Goal: Information Seeking & Learning: Learn about a topic

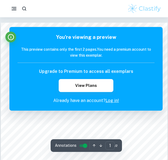
scroll to position [1, 0]
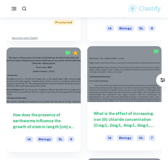
scroll to position [350, 0]
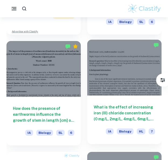
click at [125, 99] on div "What is the effect of increasing iron (III) chloride concentration (0 mg/L, 2mg…" at bounding box center [124, 119] width 74 height 48
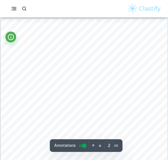
scroll to position [278, 0]
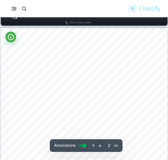
type input "1"
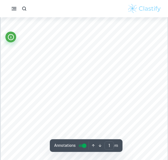
scroll to position [57, 0]
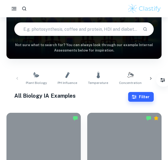
scroll to position [350, 0]
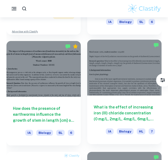
click at [136, 110] on h6 "What is the effect of increasing iron (III) chloride concentration (0 mg/L, 2mg…" at bounding box center [124, 113] width 61 height 18
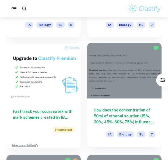
scroll to position [484, 0]
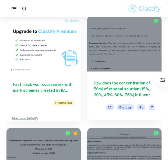
click at [133, 92] on h6 "How does the concentration of 50ml of ethanol solution (15%, 30%, 45%, 60%, 75%…" at bounding box center [124, 89] width 61 height 18
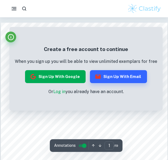
click at [71, 77] on button "Sign up with Google" at bounding box center [55, 76] width 61 height 13
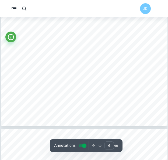
scroll to position [839, 0]
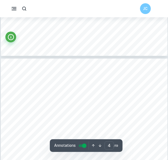
type input "3"
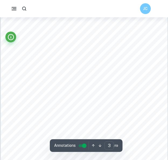
scroll to position [583, 0]
